Goal: Transaction & Acquisition: Purchase product/service

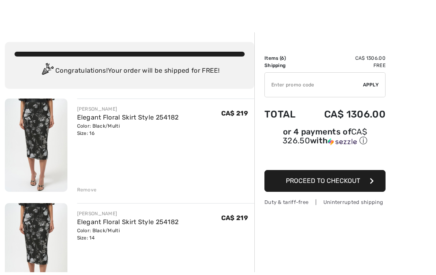
scroll to position [23, 0]
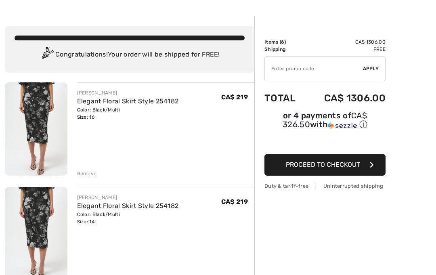
click at [91, 176] on div "Remove" at bounding box center [87, 173] width 20 height 7
click at [95, 176] on div "Remove" at bounding box center [87, 173] width 20 height 7
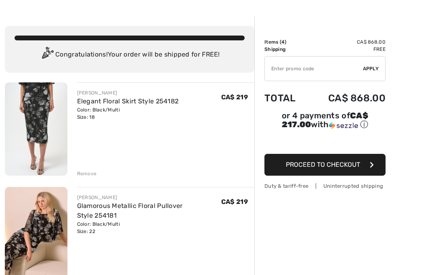
click at [92, 170] on div "Remove" at bounding box center [87, 173] width 20 height 7
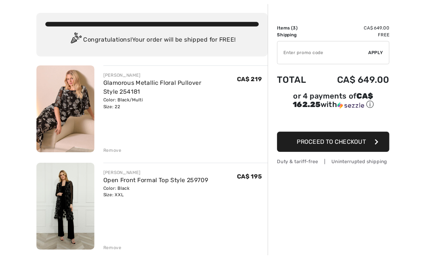
scroll to position [54, 0]
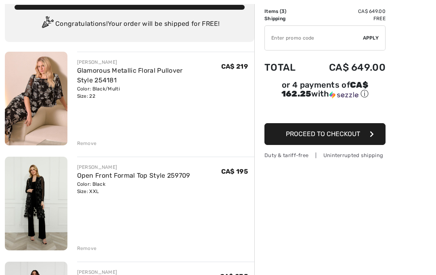
click at [91, 246] on div "Remove" at bounding box center [87, 247] width 20 height 7
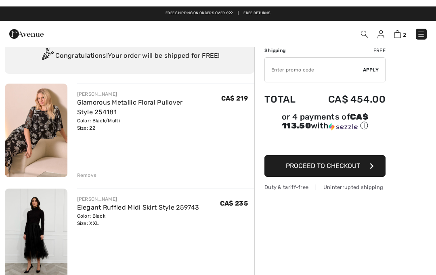
scroll to position [0, 0]
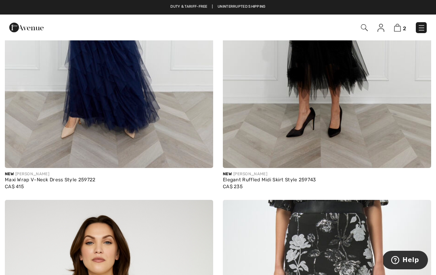
click at [102, 148] on img at bounding box center [109, 12] width 208 height 312
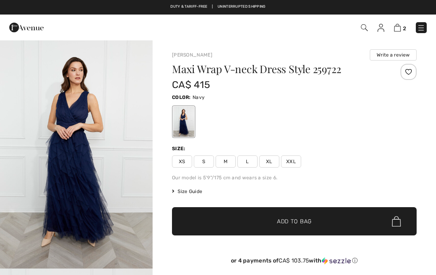
checkbox input "true"
click at [293, 161] on span "XXL" at bounding box center [291, 161] width 20 height 12
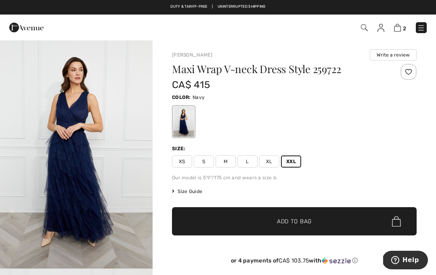
click at [237, 218] on span "✔ Added to Bag Add to Bag" at bounding box center [294, 221] width 244 height 28
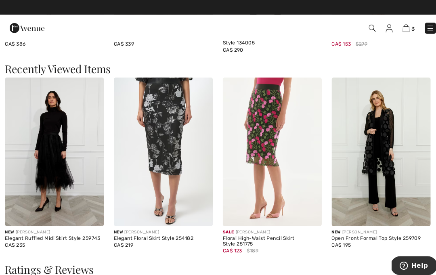
scroll to position [603, 0]
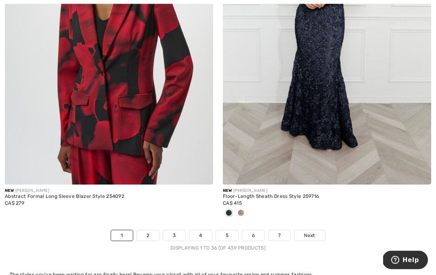
scroll to position [6426, 0]
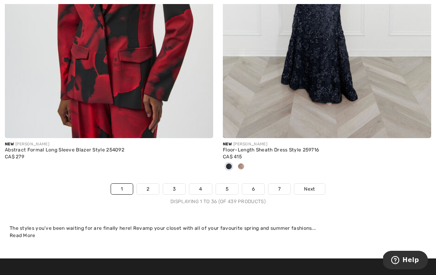
click at [144, 184] on link "2" at bounding box center [148, 189] width 22 height 10
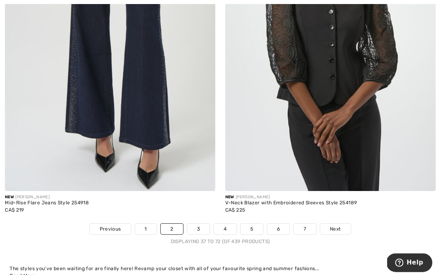
scroll to position [6322, 0]
click at [198, 221] on link "3" at bounding box center [196, 226] width 22 height 10
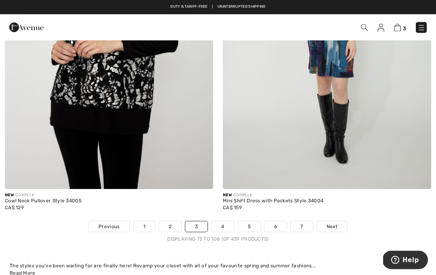
scroll to position [6322, 0]
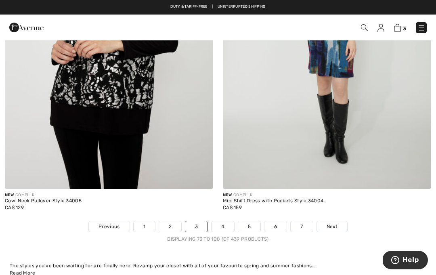
click at [220, 221] on link "4" at bounding box center [222, 226] width 22 height 10
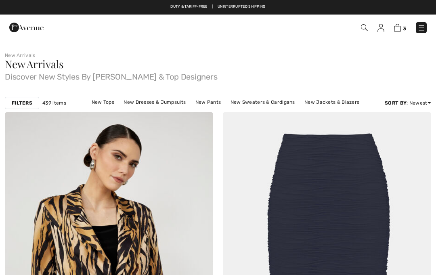
checkbox input "true"
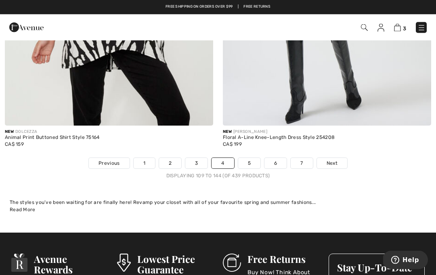
scroll to position [6319, 0]
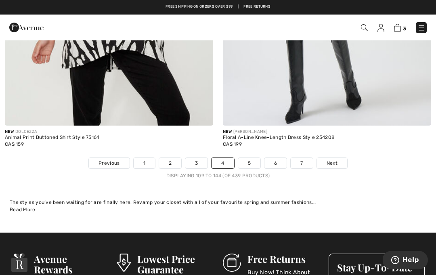
click at [251, 158] on link "5" at bounding box center [249, 163] width 22 height 10
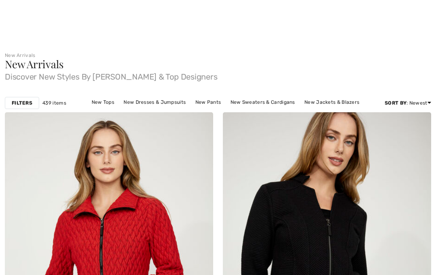
scroll to position [169, 0]
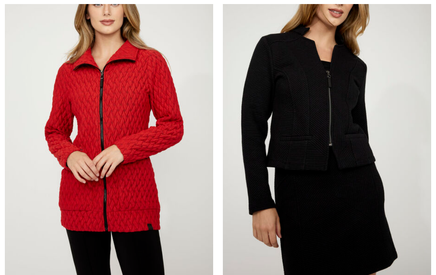
checkbox input "true"
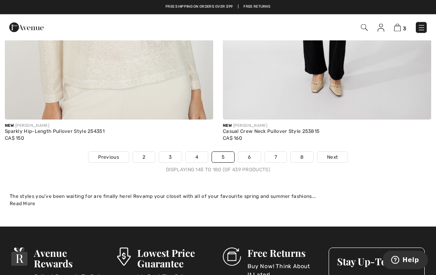
scroll to position [6352, 0]
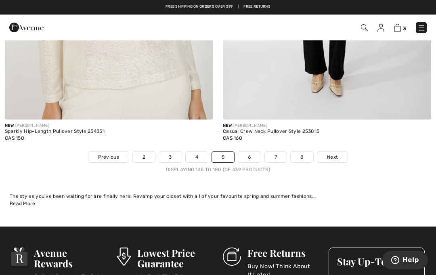
click at [252, 156] on link "6" at bounding box center [249, 157] width 22 height 10
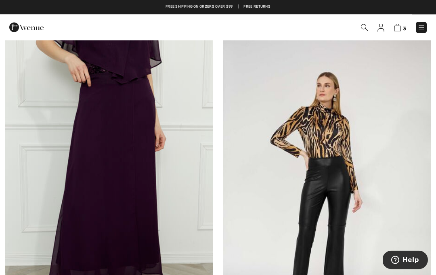
scroll to position [3634, 0]
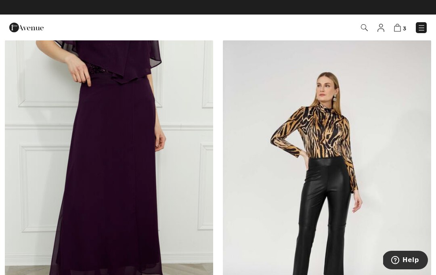
click at [58, 224] on img at bounding box center [109, 196] width 208 height 312
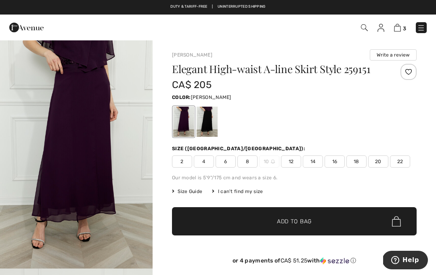
click at [211, 128] on div at bounding box center [206, 121] width 21 height 30
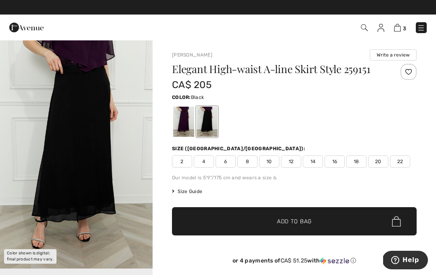
click at [396, 161] on span "22" at bounding box center [400, 161] width 20 height 12
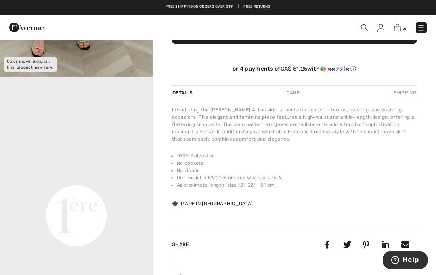
scroll to position [215, 0]
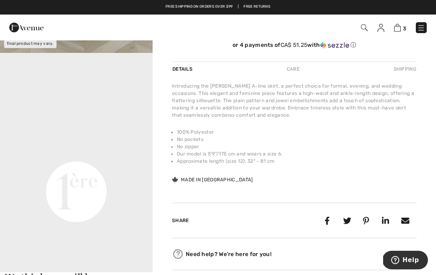
click at [293, 73] on div "Care" at bounding box center [293, 69] width 27 height 15
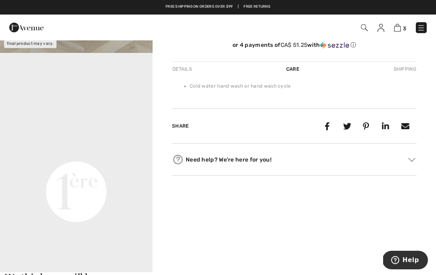
click at [291, 70] on div "Care" at bounding box center [292, 69] width 27 height 15
click at [184, 69] on div "Details" at bounding box center [183, 69] width 22 height 15
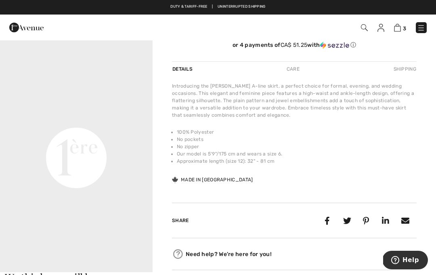
scroll to position [79, 0]
click at [31, 119] on video "Your browser does not support the video tag." at bounding box center [76, 81] width 152 height 76
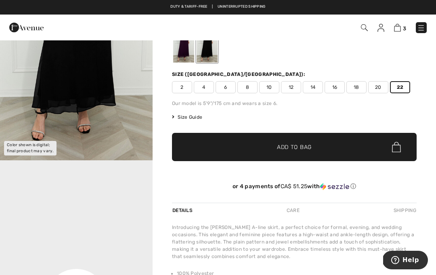
click at [368, 152] on span "✔ Added to Bag Add to Bag" at bounding box center [294, 147] width 244 height 28
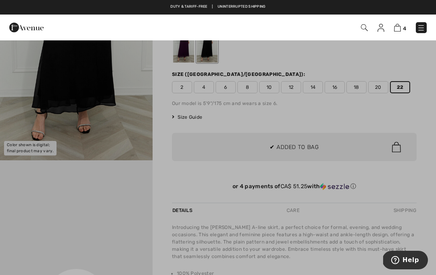
click at [181, 173] on div at bounding box center [218, 137] width 436 height 275
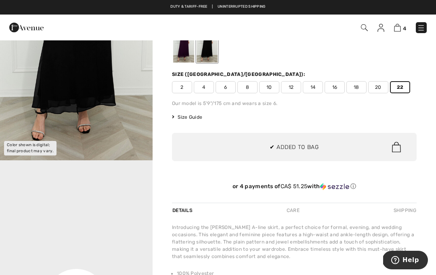
click at [181, 58] on div at bounding box center [183, 47] width 21 height 30
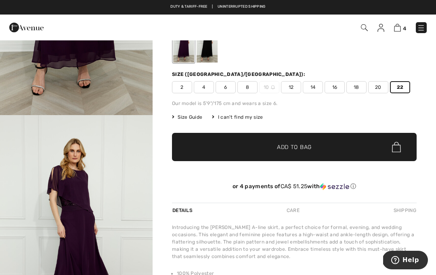
scroll to position [0, 0]
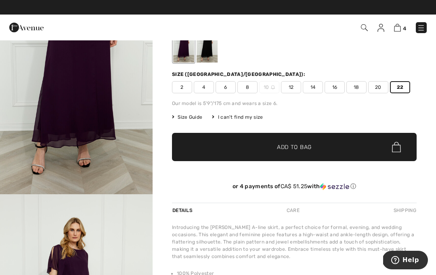
click at [363, 147] on span "✔ Added to Bag Add to Bag" at bounding box center [294, 147] width 244 height 28
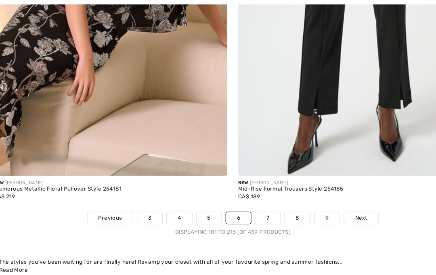
scroll to position [6394, 0]
click at [246, 189] on link "7" at bounding box center [249, 194] width 22 height 10
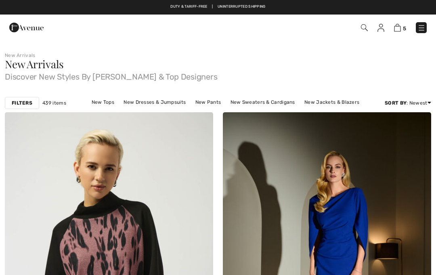
checkbox input "true"
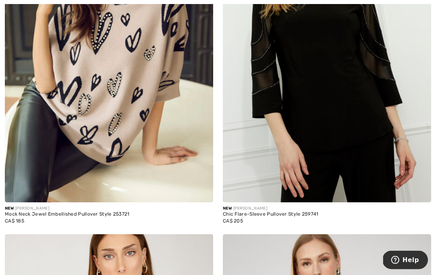
scroll to position [1611, 0]
click at [382, 175] on img at bounding box center [327, 46] width 208 height 312
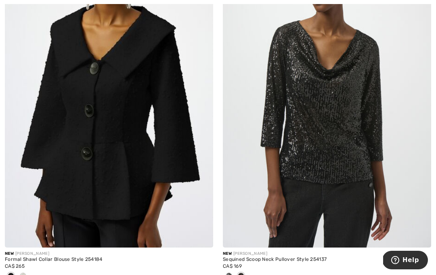
scroll to position [4874, 0]
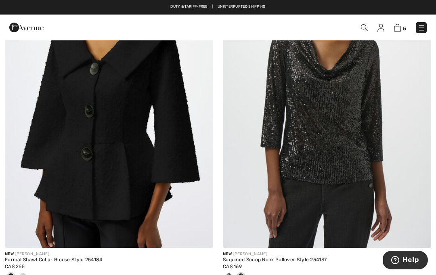
click at [30, 152] on img at bounding box center [109, 91] width 208 height 312
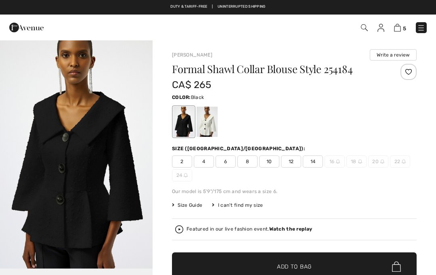
checkbox input "true"
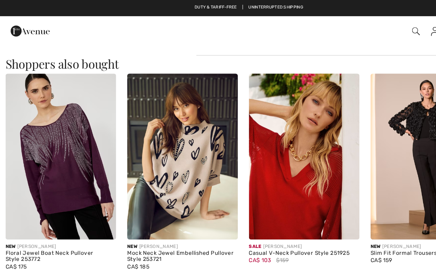
scroll to position [725, 0]
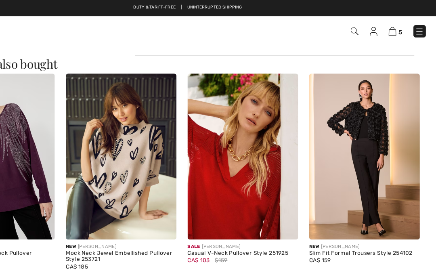
click at [336, 162] on img at bounding box center [372, 137] width 97 height 145
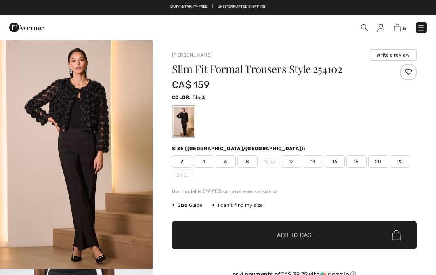
checkbox input "true"
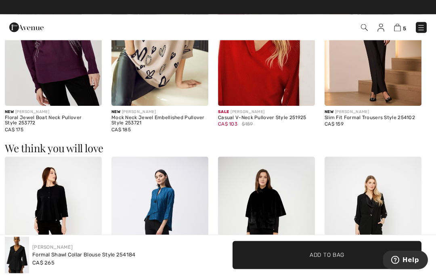
scroll to position [798, 0]
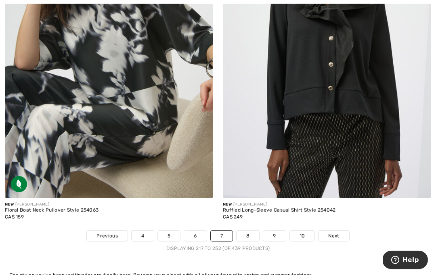
scroll to position [6340, 0]
click at [245, 230] on link "8" at bounding box center [247, 235] width 23 height 10
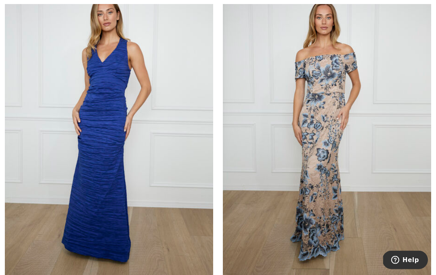
scroll to position [2326, 0]
click at [338, 235] on img at bounding box center [327, 128] width 208 height 312
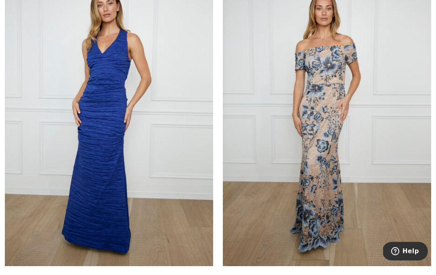
click at [334, 209] on img at bounding box center [327, 128] width 208 height 312
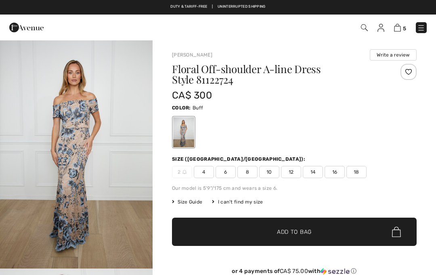
checkbox input "true"
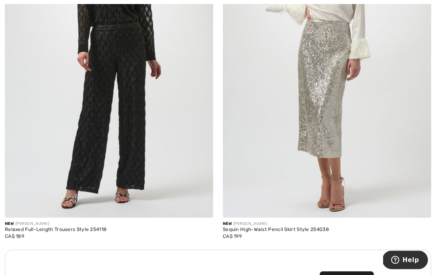
scroll to position [4126, 0]
click at [321, 227] on div "Sequin High-Waist Pencil Skirt Style 254038" at bounding box center [327, 229] width 208 height 6
click at [327, 213] on img at bounding box center [327, 61] width 208 height 312
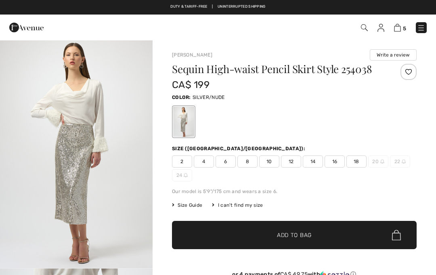
checkbox input "true"
click at [365, 159] on span "18" at bounding box center [356, 161] width 20 height 12
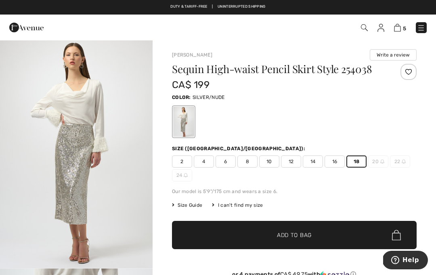
click at [330, 234] on span "✔ Added to Bag Add to Bag" at bounding box center [294, 235] width 244 height 28
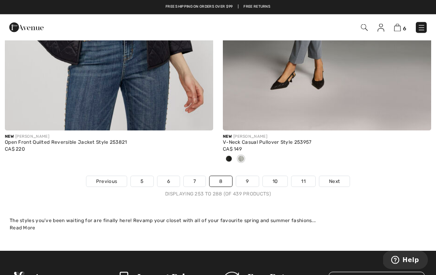
scroll to position [6421, 0]
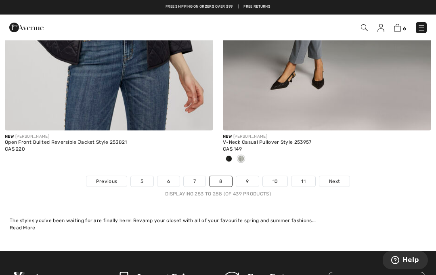
click at [254, 176] on link "9" at bounding box center [247, 181] width 22 height 10
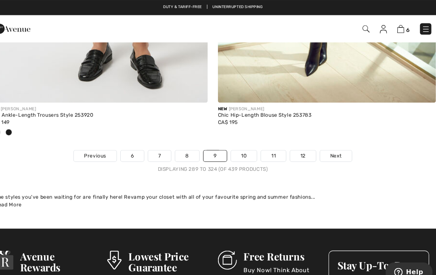
scroll to position [6400, 0]
click at [237, 146] on link "10" at bounding box center [247, 149] width 25 height 10
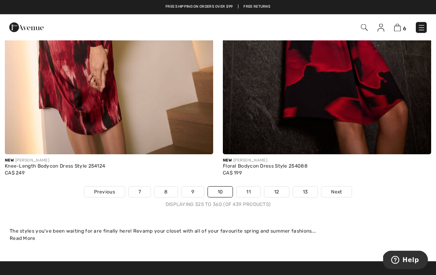
scroll to position [6397, 0]
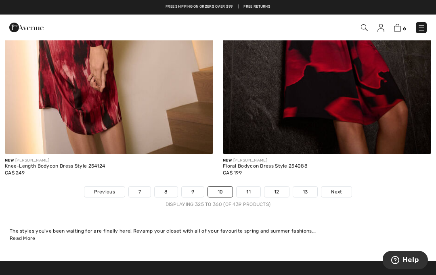
click at [254, 188] on link "11" at bounding box center [248, 191] width 24 height 10
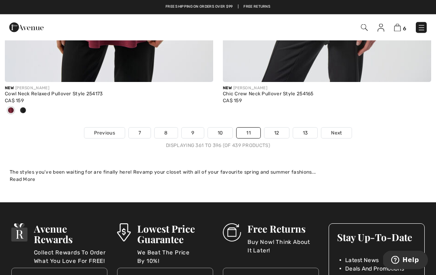
scroll to position [6496, 0]
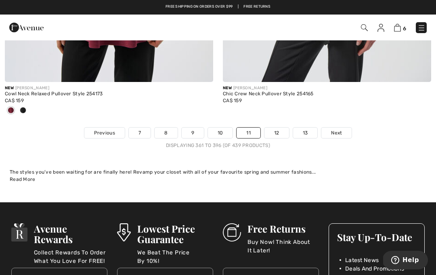
click at [280, 127] on link "12" at bounding box center [276, 132] width 25 height 10
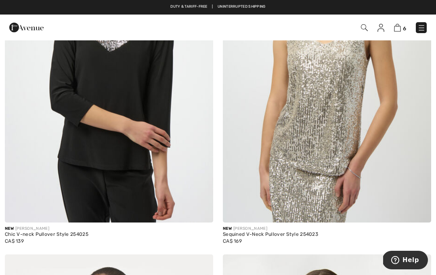
scroll to position [3378, 0]
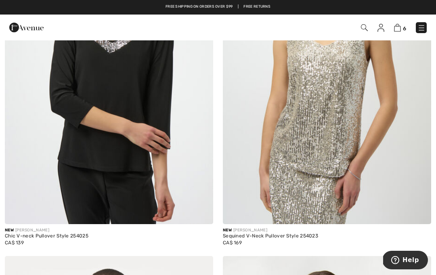
click at [333, 199] on img at bounding box center [327, 68] width 208 height 312
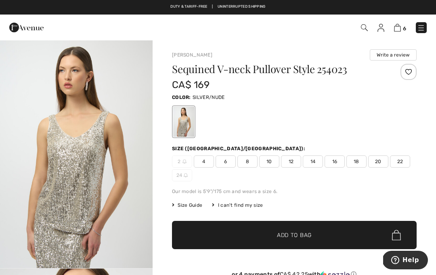
click at [412, 177] on div "2 4 6 8 10 12 14 16 18 20 22 24" at bounding box center [294, 168] width 244 height 26
click at [398, 164] on span "22" at bounding box center [400, 161] width 20 height 12
click at [313, 234] on span "✔ Added to Bag Add to Bag" at bounding box center [294, 235] width 244 height 28
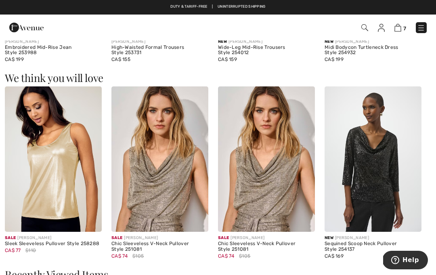
scroll to position [590, 0]
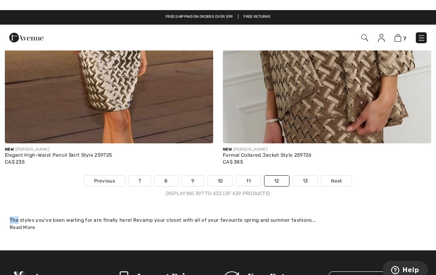
scroll to position [6326, 0]
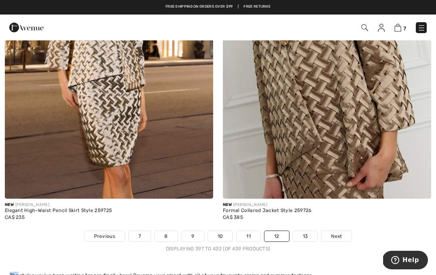
click at [306, 231] on link "13" at bounding box center [305, 236] width 25 height 10
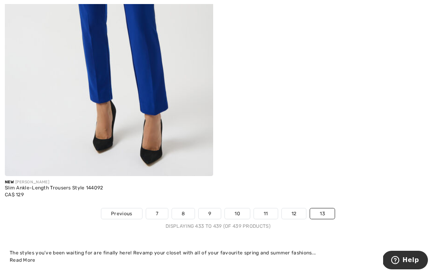
scroll to position [1327, 0]
